Goal: Task Accomplishment & Management: Use online tool/utility

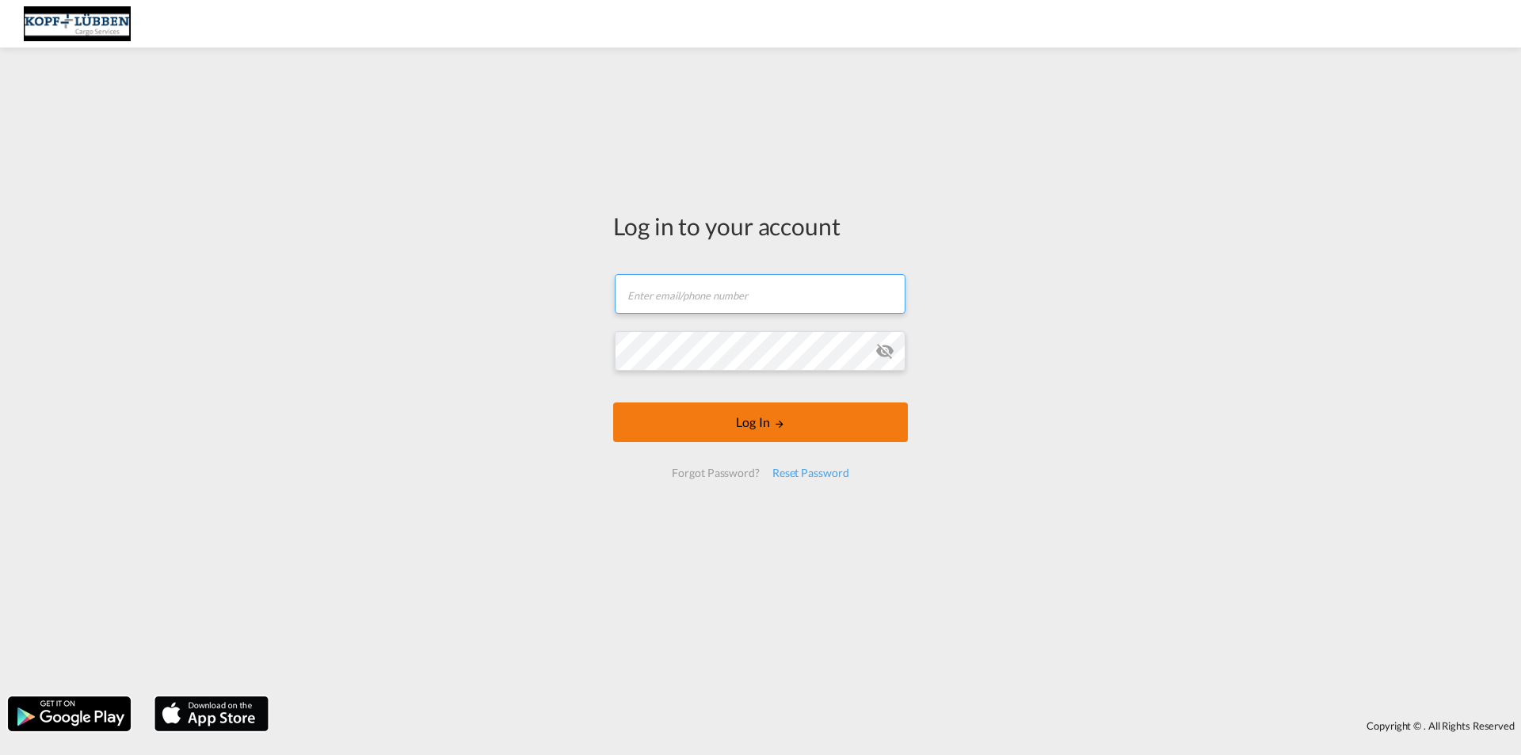
type input "[EMAIL_ADDRESS][PERSON_NAME][DOMAIN_NAME]"
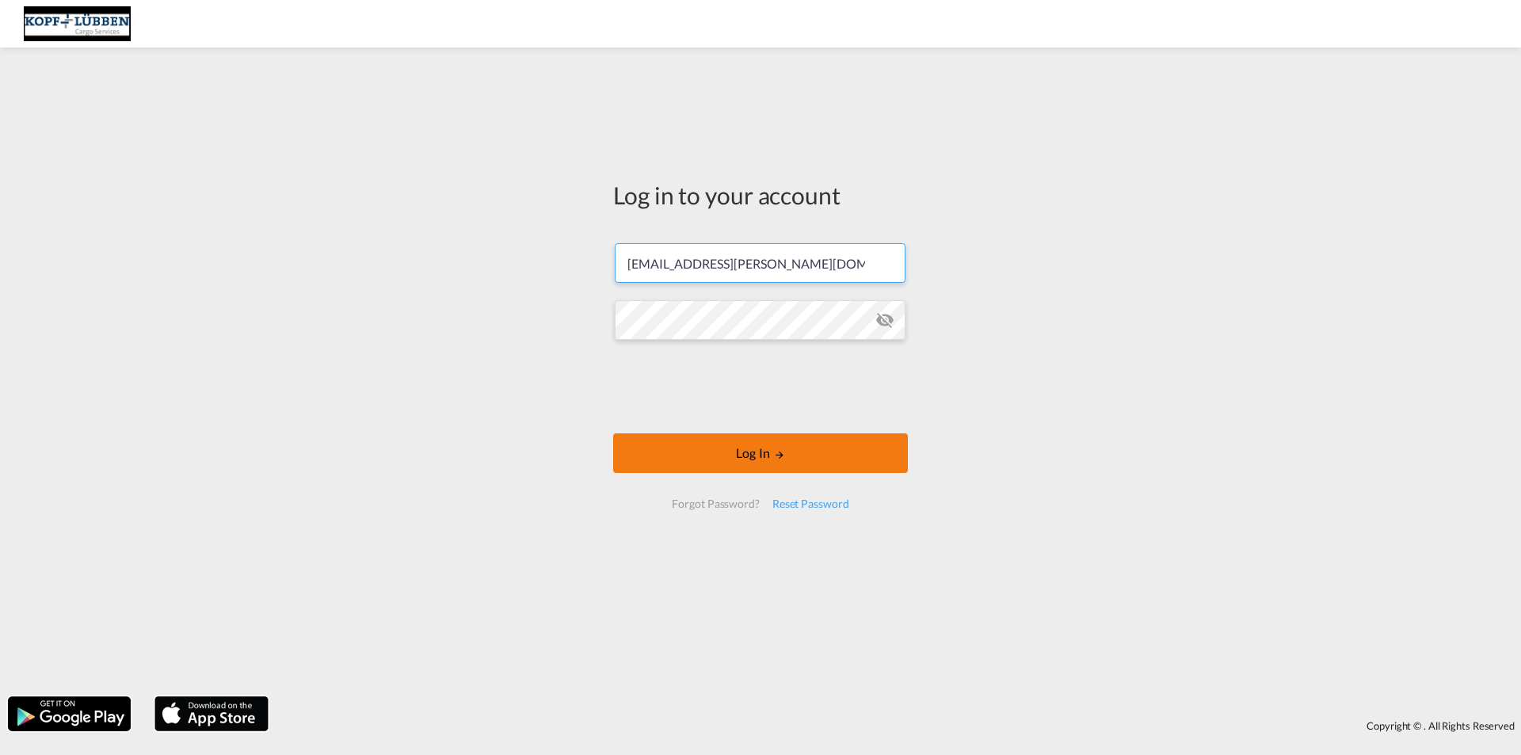
click at [743, 418] on div at bounding box center [760, 389] width 241 height 66
click at [761, 461] on button "Log In" at bounding box center [760, 453] width 295 height 40
